Goal: Information Seeking & Learning: Check status

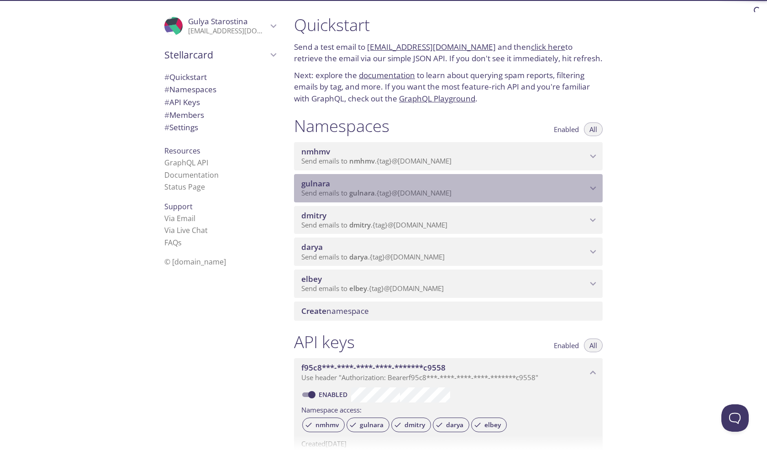
click at [327, 183] on span "gulnara" at bounding box center [315, 183] width 29 height 10
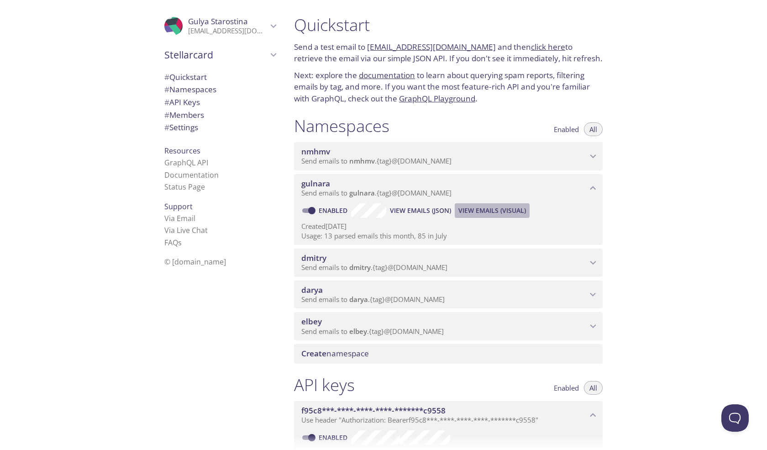
click at [469, 210] on span "View Emails (Visual)" at bounding box center [492, 210] width 68 height 11
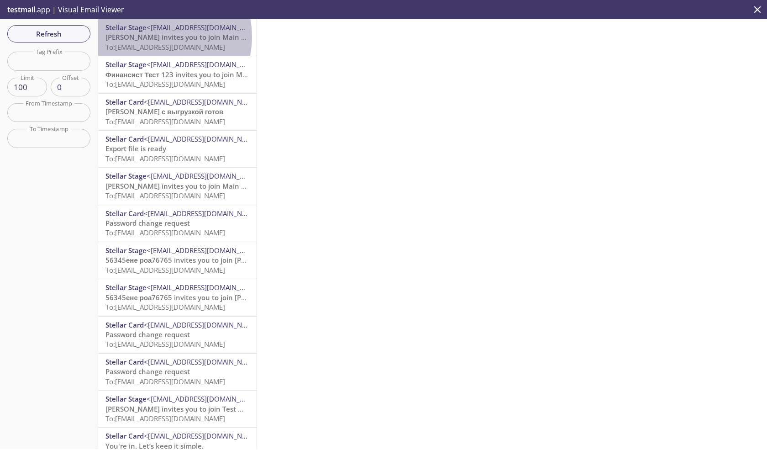
click at [152, 37] on span "[PERSON_NAME] invites you to join Main Company" at bounding box center [188, 36] width 167 height 9
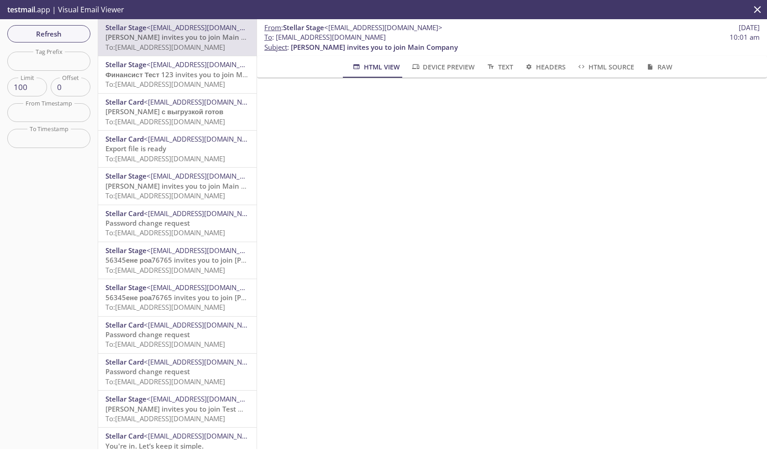
drag, startPoint x: 371, startPoint y: 34, endPoint x: 275, endPoint y: 35, distance: 95.4
click at [275, 35] on span "To : gulnara.75@inbox.testmail.app 10:01 am" at bounding box center [511, 37] width 495 height 10
copy span "[EMAIL_ADDRESS][DOMAIN_NAME]"
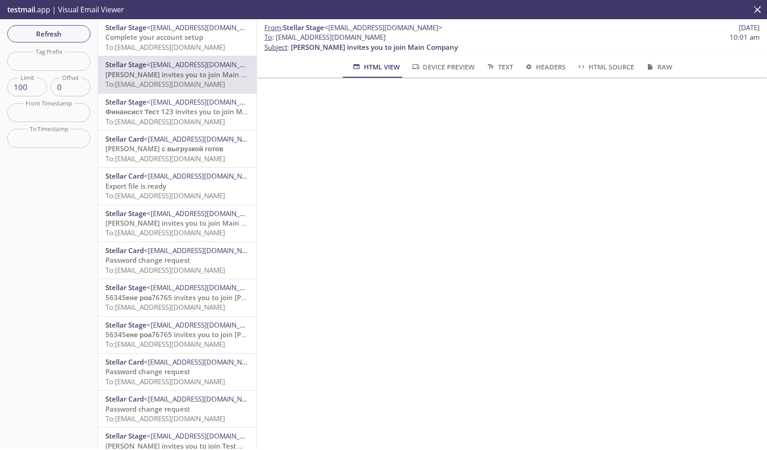
click at [152, 34] on span "Complete your account setup" at bounding box center [154, 36] width 98 height 9
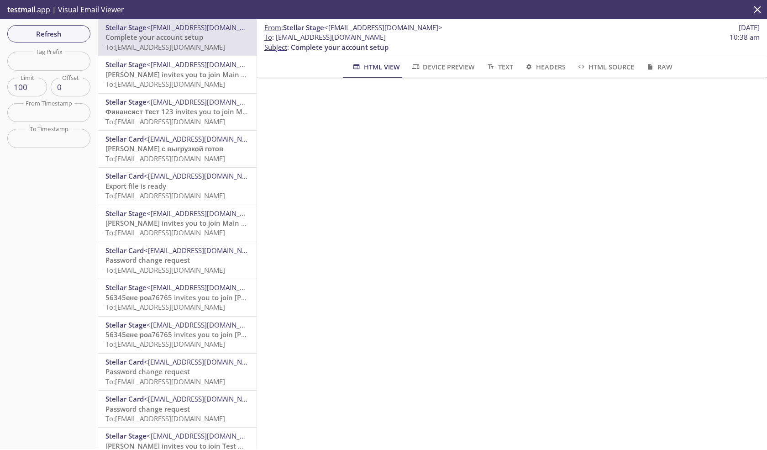
drag, startPoint x: 381, startPoint y: 36, endPoint x: 277, endPoint y: 35, distance: 104.1
click at [277, 35] on span "To : gulnara.76@inbox.testmail.app 10:38 am" at bounding box center [511, 37] width 495 height 10
copy span "[EMAIL_ADDRESS][DOMAIN_NAME]"
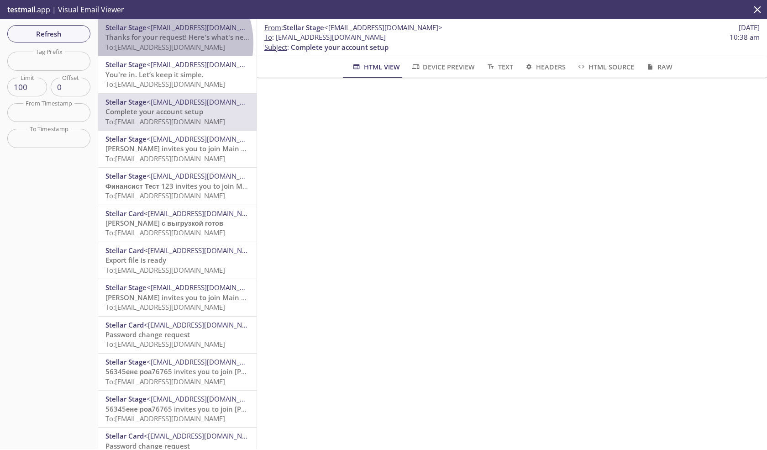
click at [162, 42] on span "To: gulnara.77@inbox.testmail.app" at bounding box center [165, 46] width 120 height 9
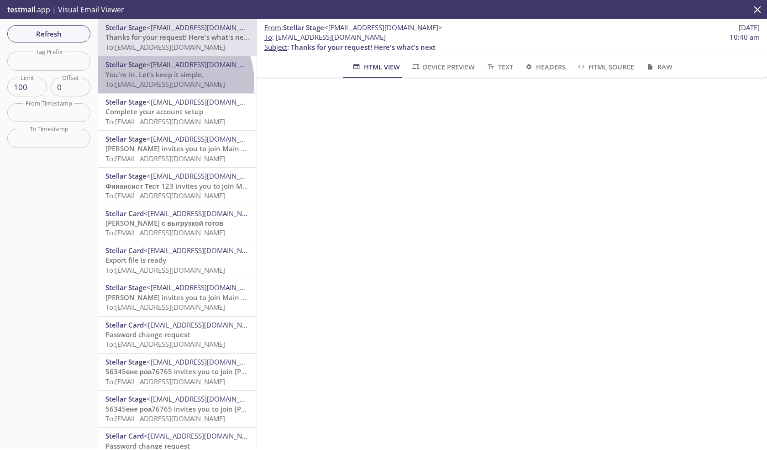
click at [171, 82] on span "To: gulnara.76@inbox.testmail.app" at bounding box center [165, 83] width 120 height 9
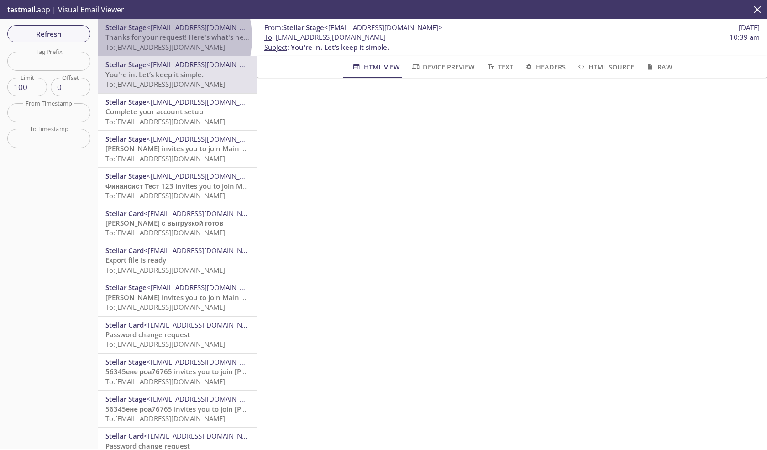
click at [151, 38] on span "Thanks for your request! Here's what's next" at bounding box center [177, 36] width 145 height 9
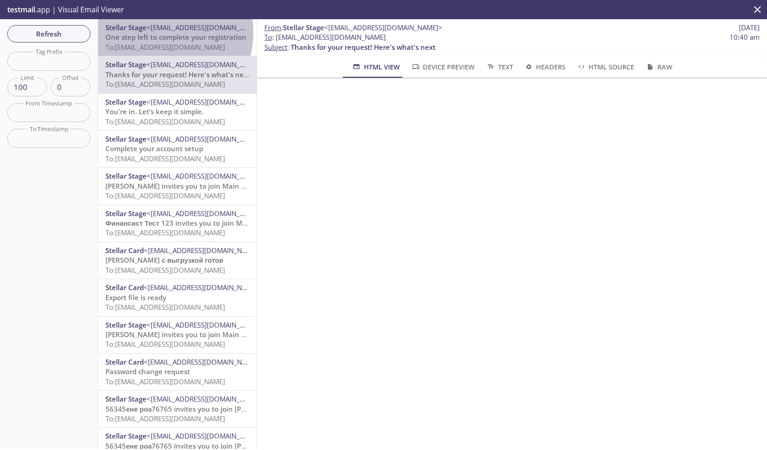
click at [164, 32] on span "One step left to complete your registration" at bounding box center [175, 36] width 141 height 9
